Goal: Browse casually: Explore the website without a specific task or goal

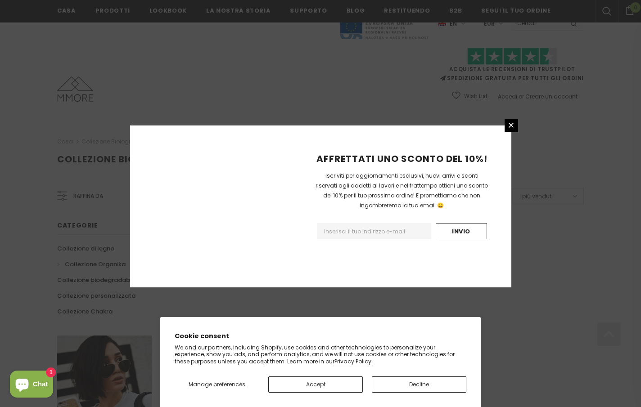
scroll to position [516, 0]
